Goal: Task Accomplishment & Management: Use online tool/utility

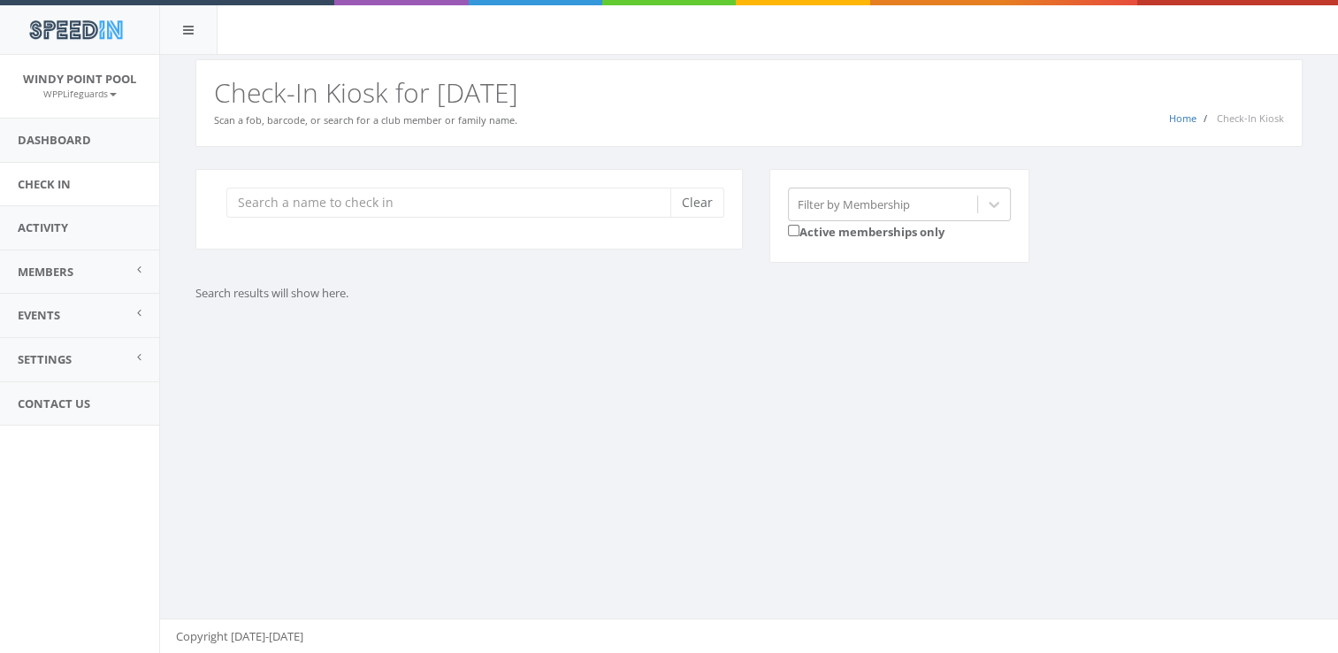
click at [373, 203] on input "search" at bounding box center [454, 202] width 457 height 30
type input "s"
type input "S"
type input "[PERSON_NAME]"
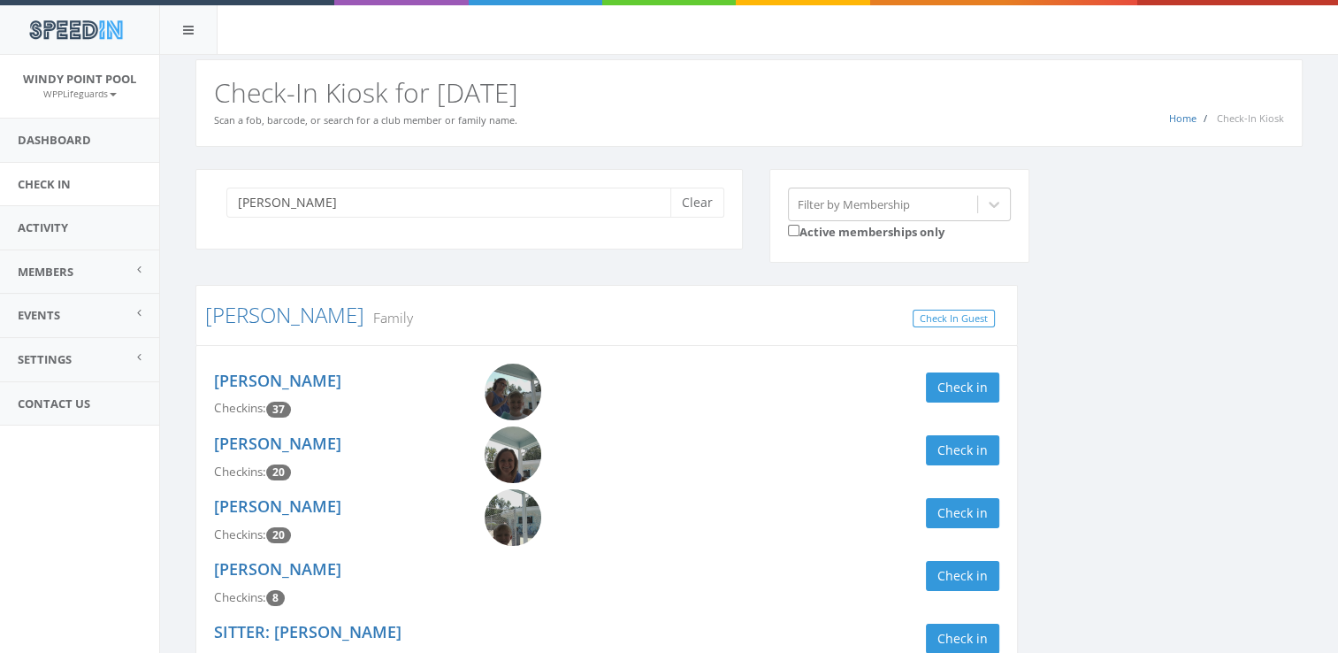
click at [488, 407] on link at bounding box center [539, 391] width 109 height 57
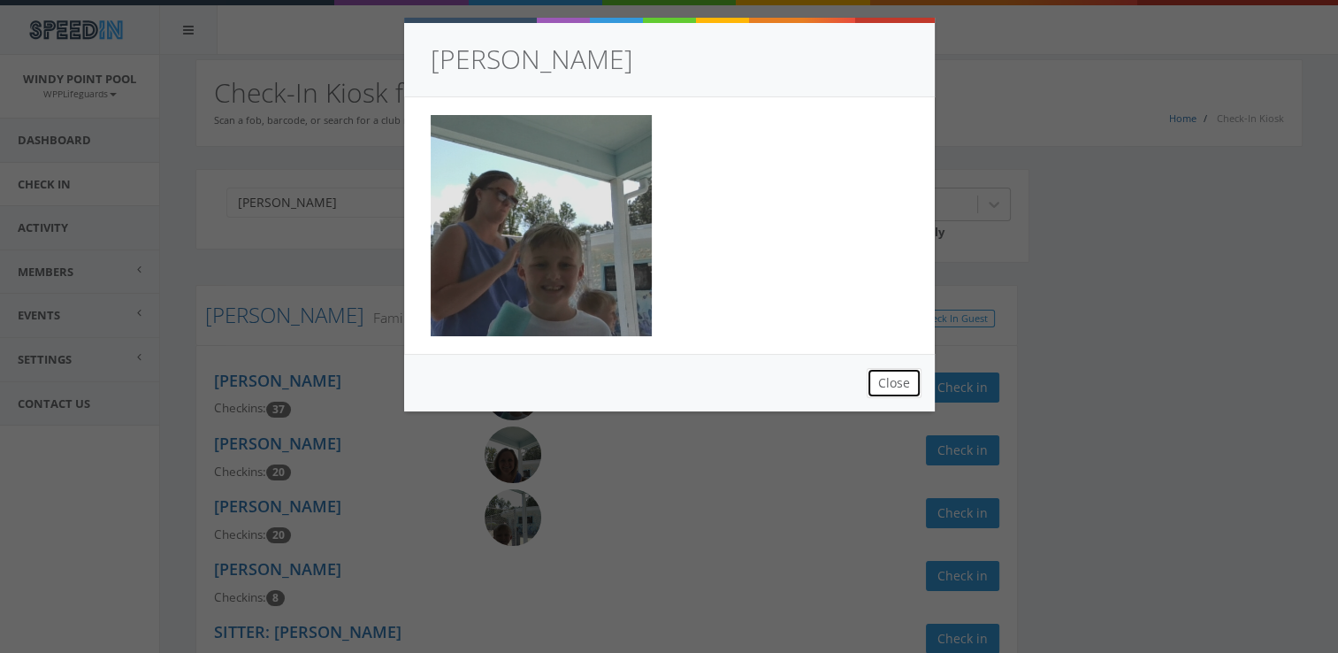
click at [882, 371] on button "Close" at bounding box center [894, 383] width 55 height 30
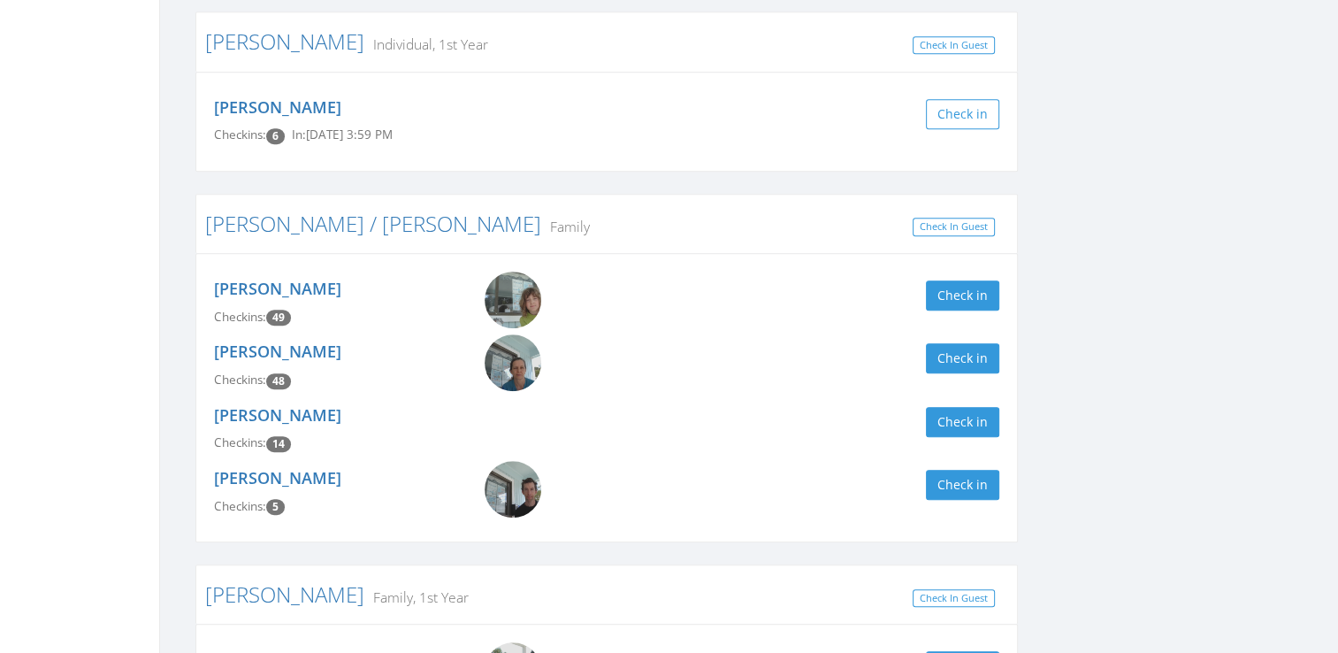
scroll to position [952, 0]
click at [986, 291] on button "Check in" at bounding box center [962, 294] width 73 height 30
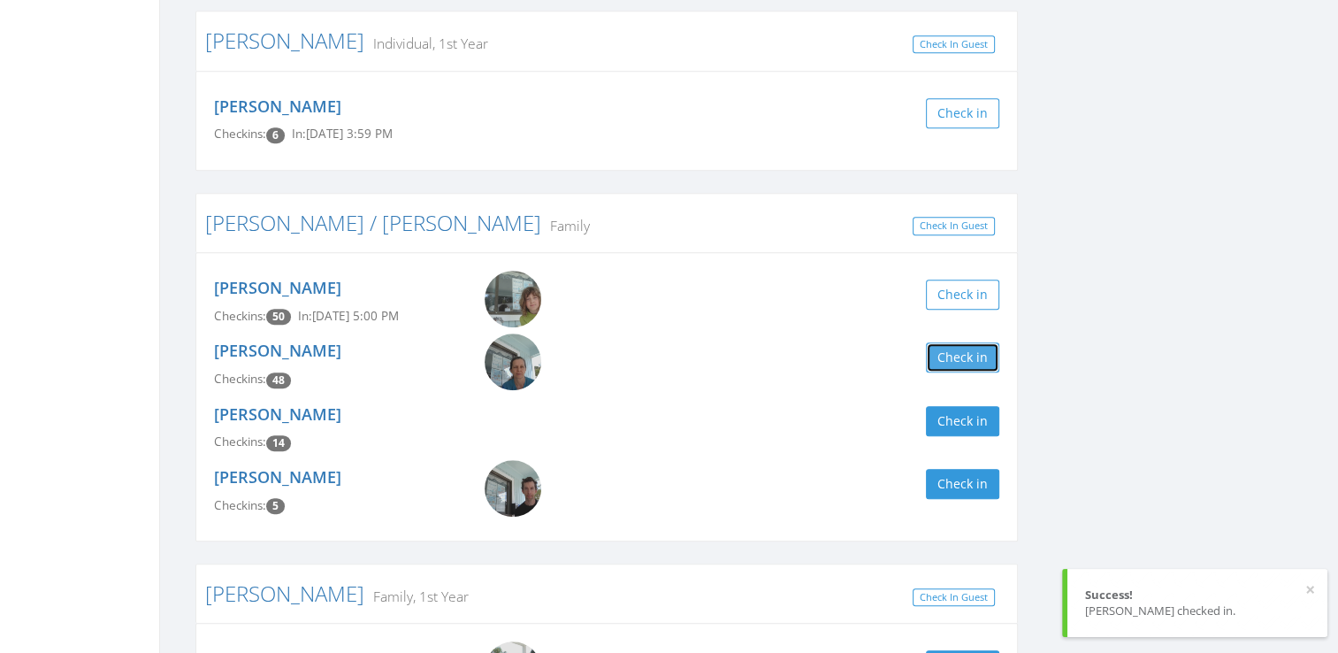
click at [960, 355] on button "Check in" at bounding box center [962, 357] width 73 height 30
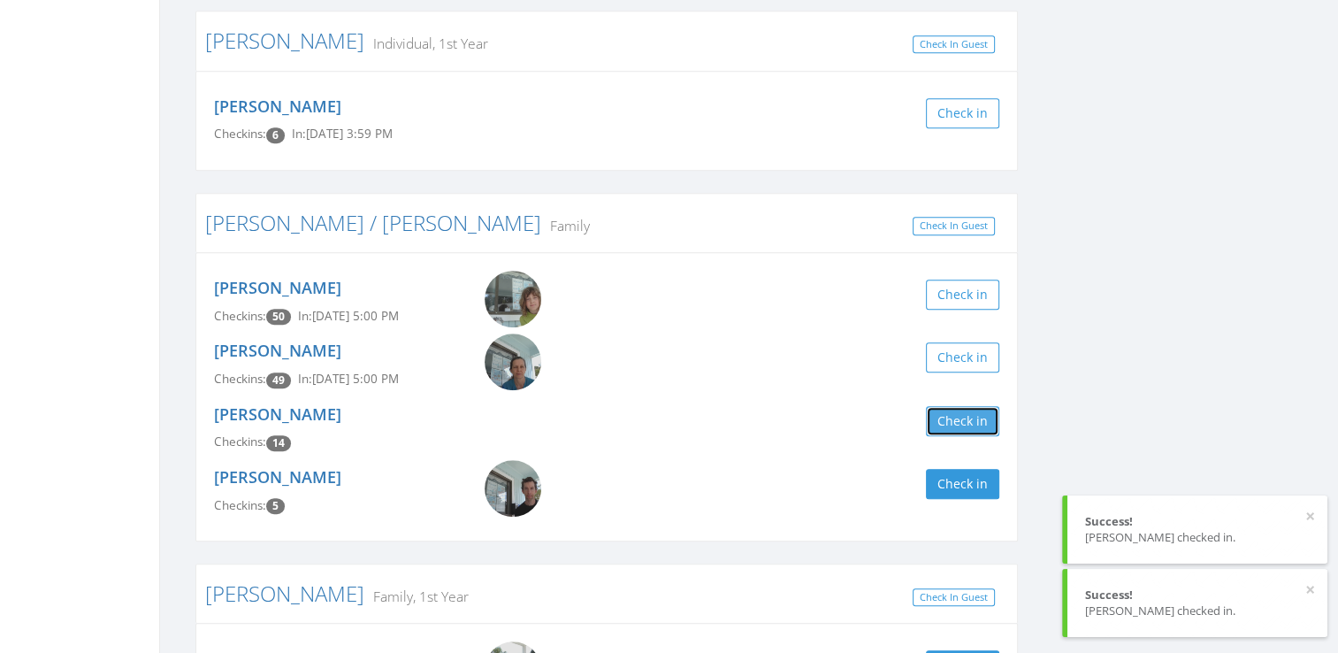
click at [957, 429] on button "Check in" at bounding box center [962, 421] width 73 height 30
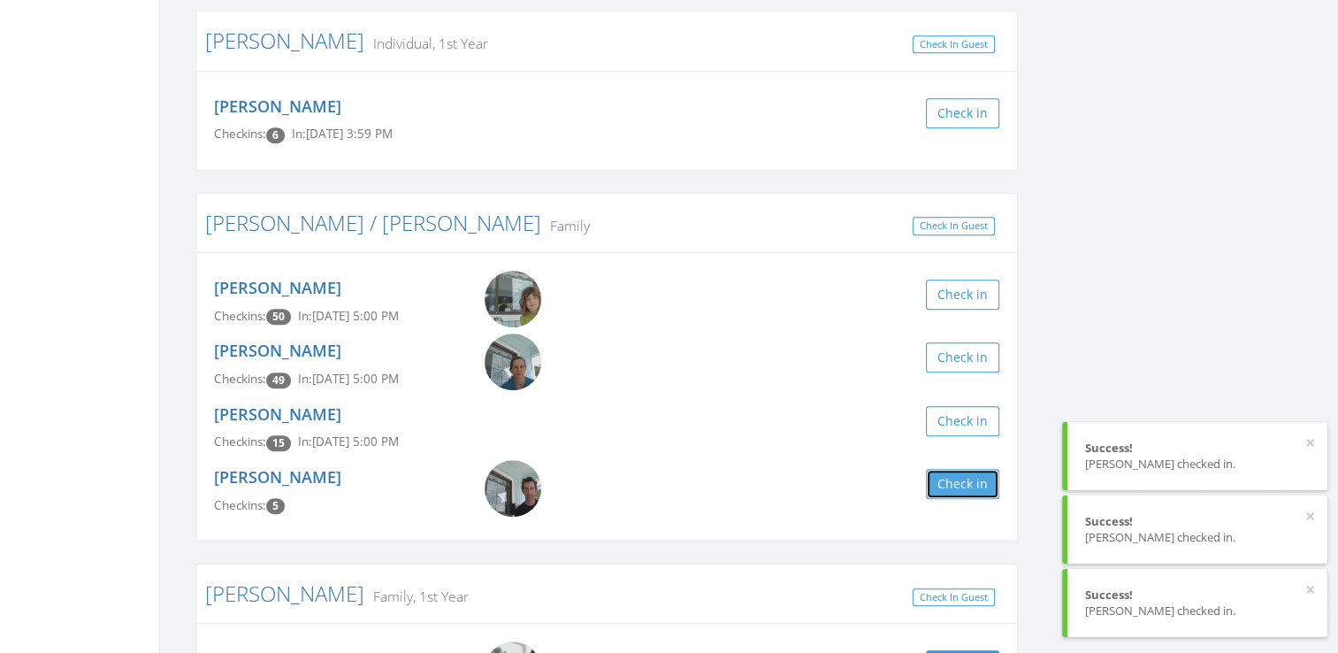
click at [958, 485] on button "Check in" at bounding box center [962, 484] width 73 height 30
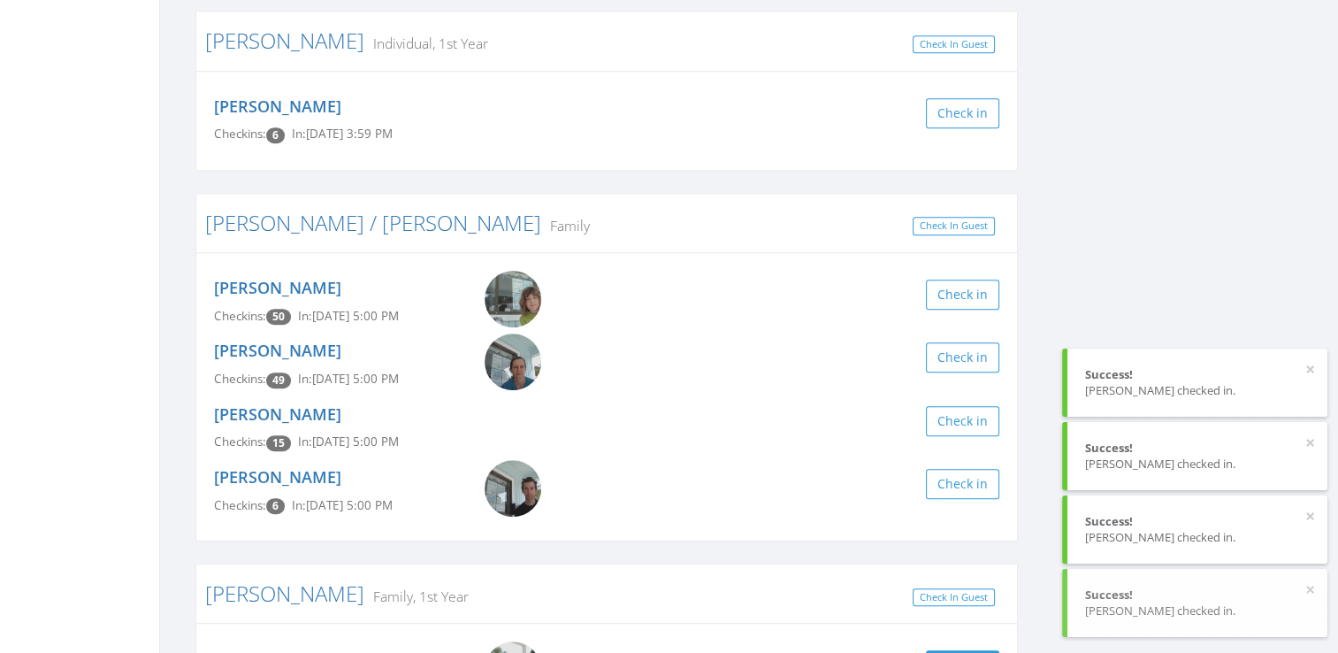
click at [1181, 299] on div "[PERSON_NAME] Filter by Membership Active memberships only [PERSON_NAME] Family…" at bounding box center [749, 44] width 1134 height 1655
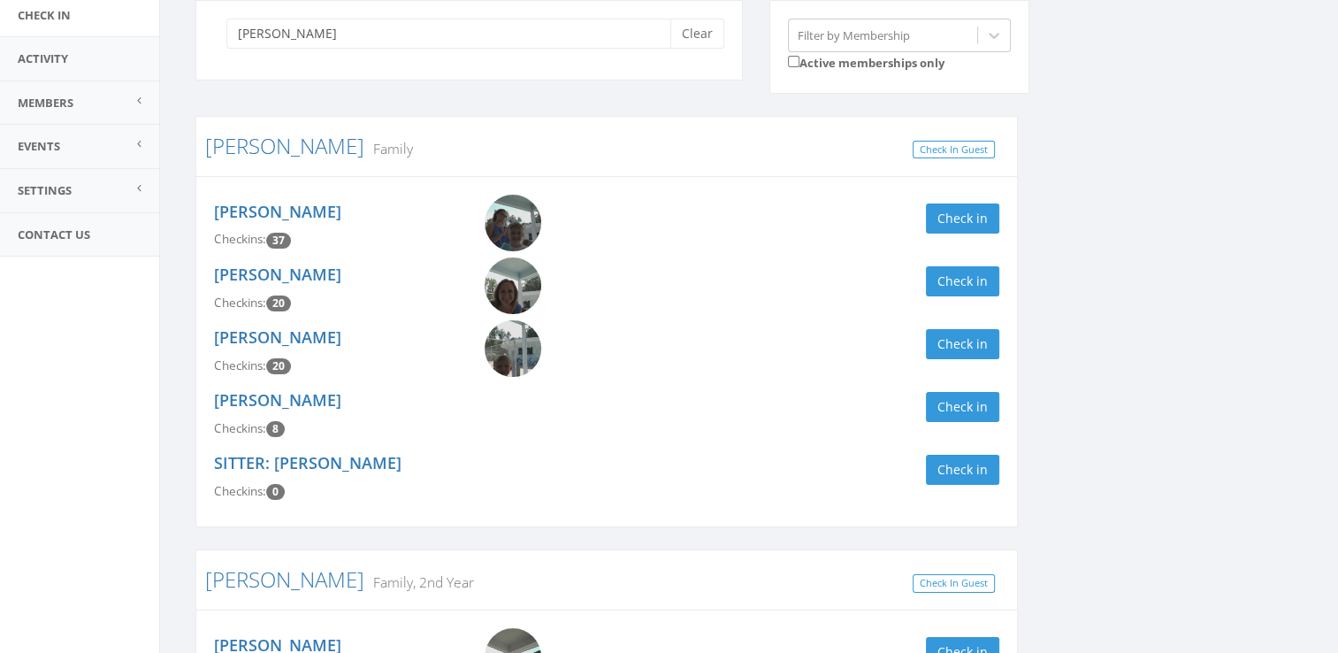
scroll to position [0, 0]
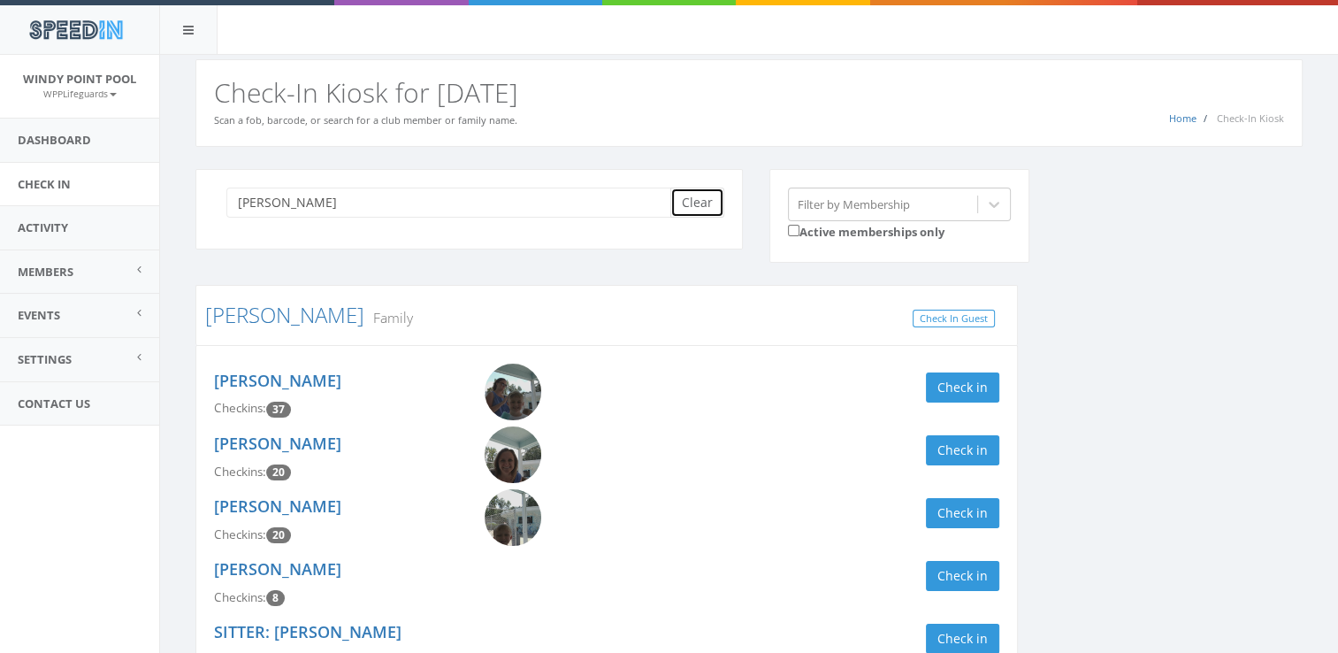
click at [699, 210] on button "Clear" at bounding box center [697, 202] width 54 height 30
